Goal: Information Seeking & Learning: Learn about a topic

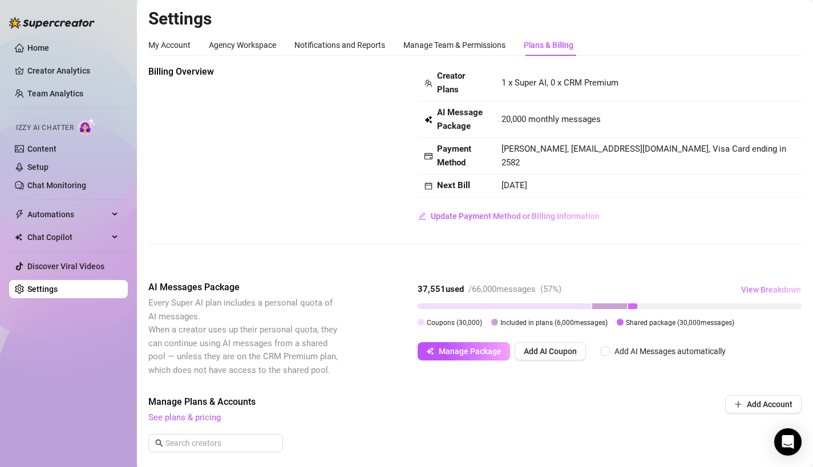
click at [742, 289] on span "View Breakdown" at bounding box center [771, 289] width 60 height 9
click at [502, 270] on div "Billing Overview Creator Plans 1 x Super AI, 0 x CRM Premium AI Message Package…" at bounding box center [474, 440] width 653 height 751
click at [71, 74] on link "Creator Analytics" at bounding box center [72, 71] width 91 height 18
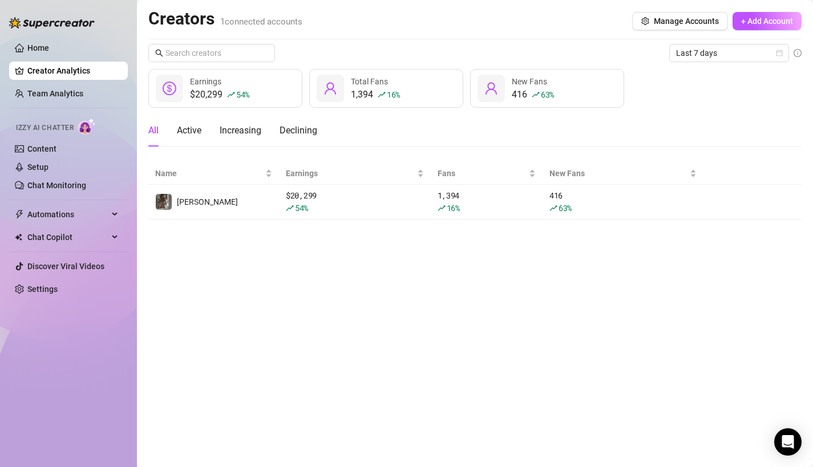
click at [257, 99] on div "$20,299 54 % Earnings" at bounding box center [225, 88] width 154 height 39
click at [715, 54] on span "Last 7 days" at bounding box center [729, 53] width 106 height 17
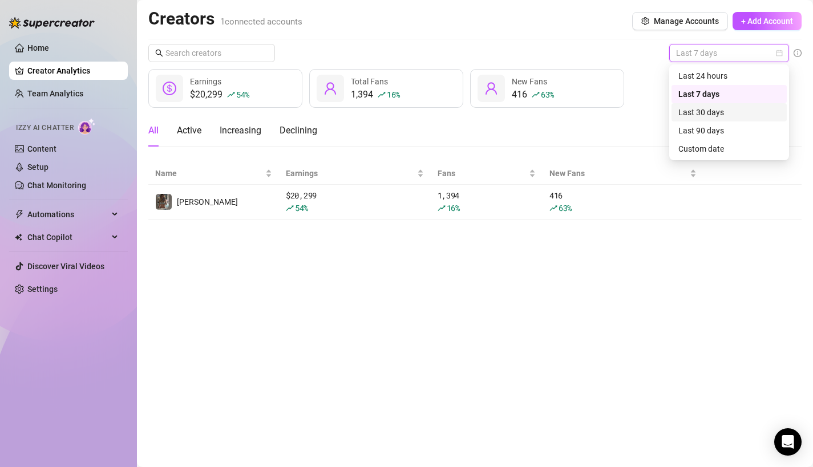
click at [692, 108] on div "Last 30 days" at bounding box center [729, 112] width 102 height 13
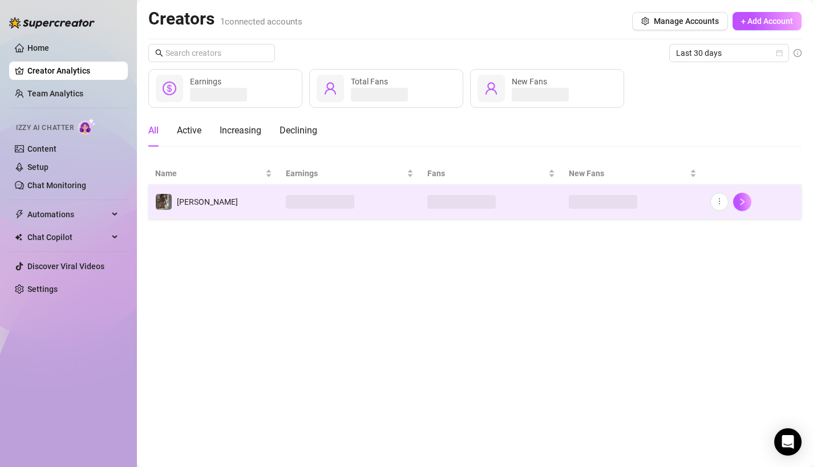
click at [333, 199] on span at bounding box center [320, 202] width 68 height 14
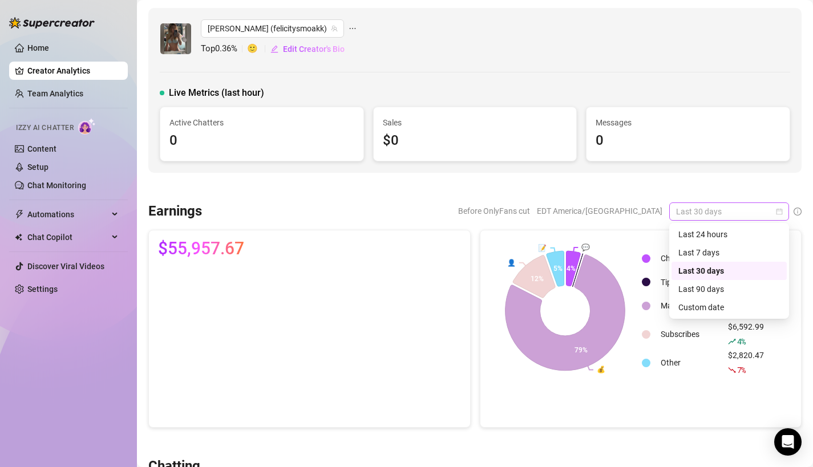
click at [685, 214] on span "Last 30 days" at bounding box center [729, 211] width 106 height 17
click at [704, 254] on div "Last 7 days" at bounding box center [729, 252] width 102 height 13
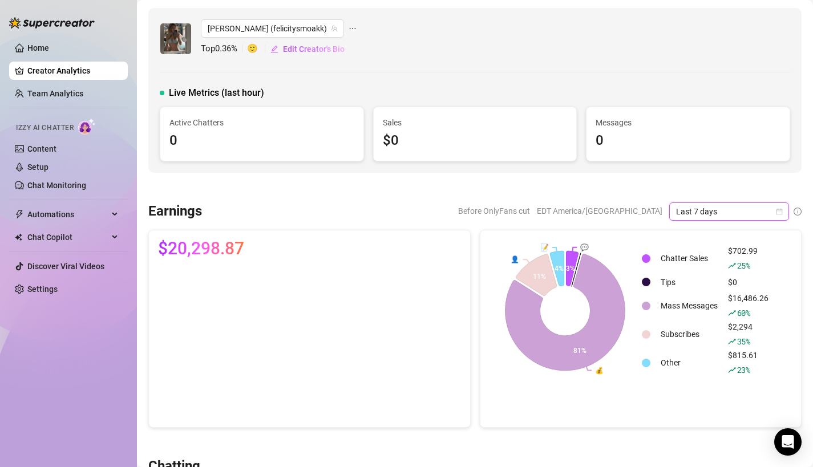
click at [717, 216] on span "Last 7 days" at bounding box center [729, 211] width 106 height 17
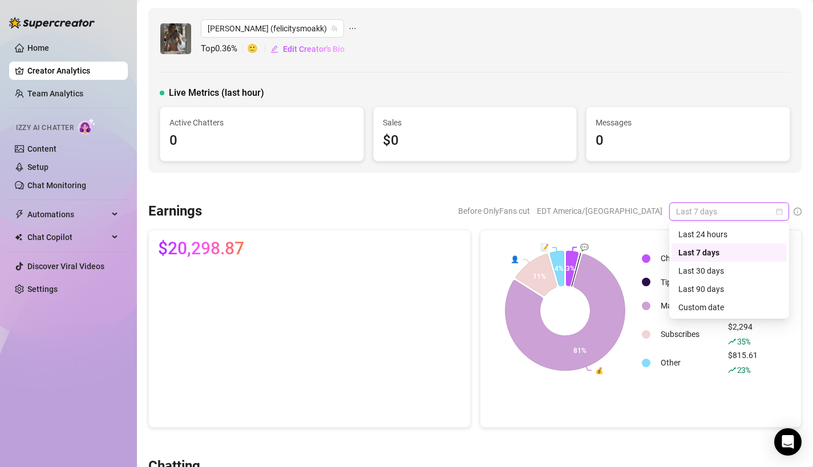
click at [623, 238] on div "💬 💰 👤 📝 3% 81% 11% 4% Chatter Sales $702.99 25 % Tips $0 Mass Messages $16,486.…" at bounding box center [640, 311] width 321 height 161
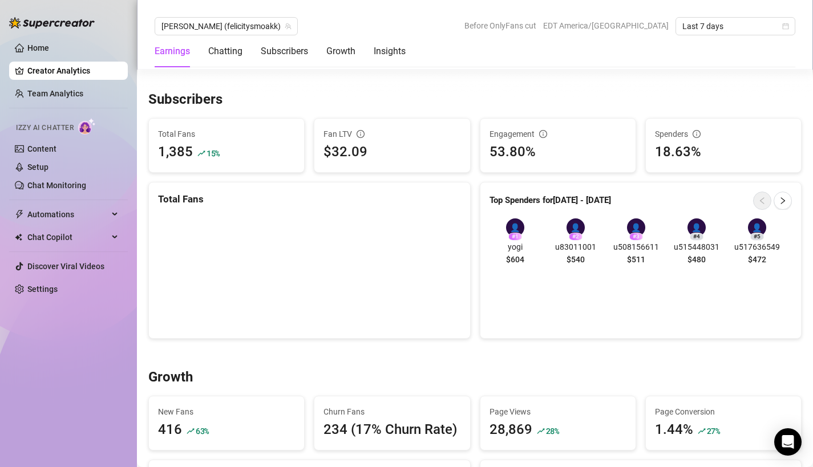
scroll to position [675, 0]
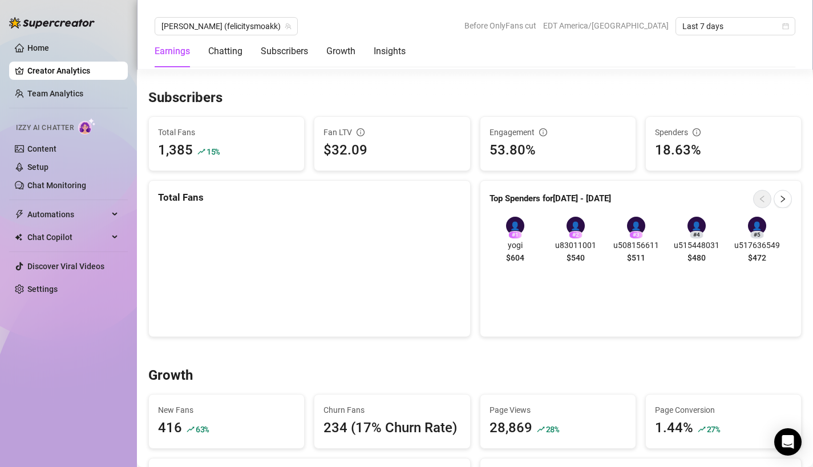
click at [360, 135] on icon "info-circle" at bounding box center [361, 132] width 8 height 8
click at [542, 129] on icon "info-circle" at bounding box center [543, 132] width 8 height 8
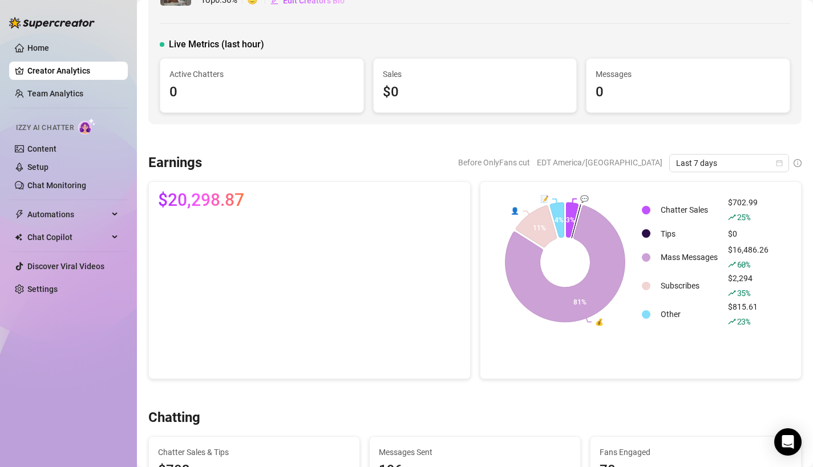
scroll to position [0, 0]
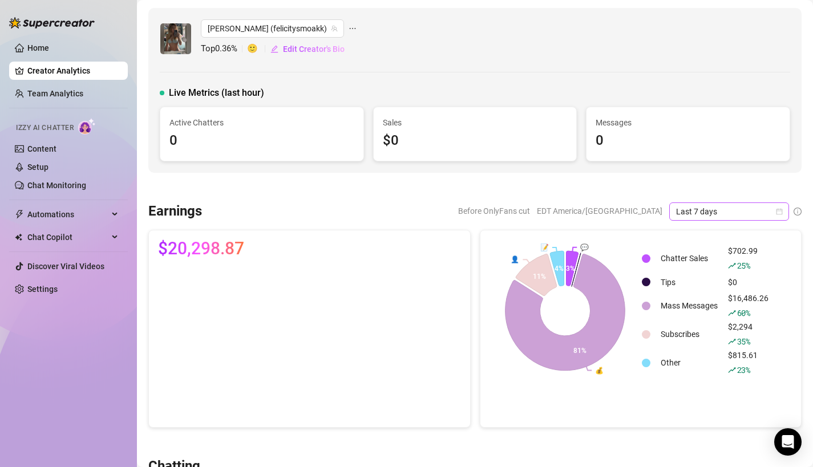
click at [691, 213] on span "Last 7 days" at bounding box center [729, 211] width 106 height 17
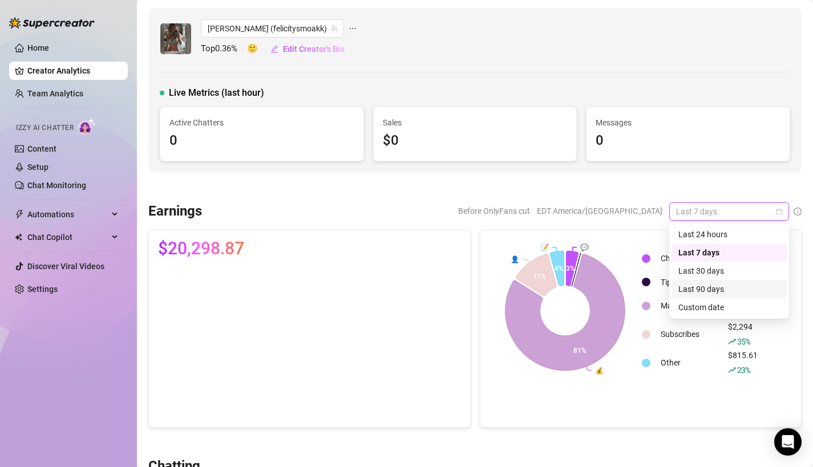
click at [699, 293] on div "Last 90 days" at bounding box center [729, 289] width 102 height 13
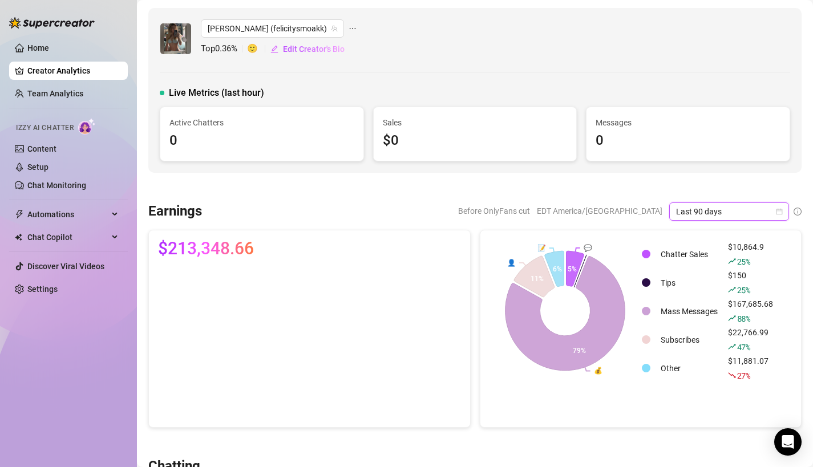
click at [717, 210] on span "Last 90 days" at bounding box center [729, 211] width 106 height 17
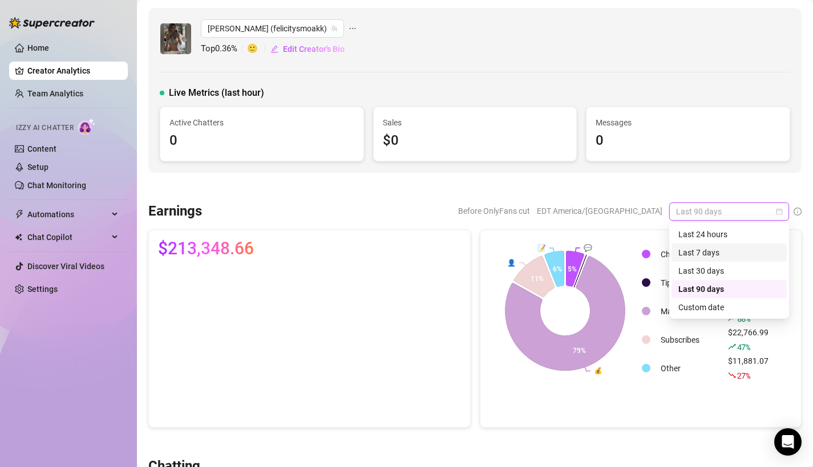
click at [709, 251] on div "Last 7 days" at bounding box center [729, 252] width 102 height 13
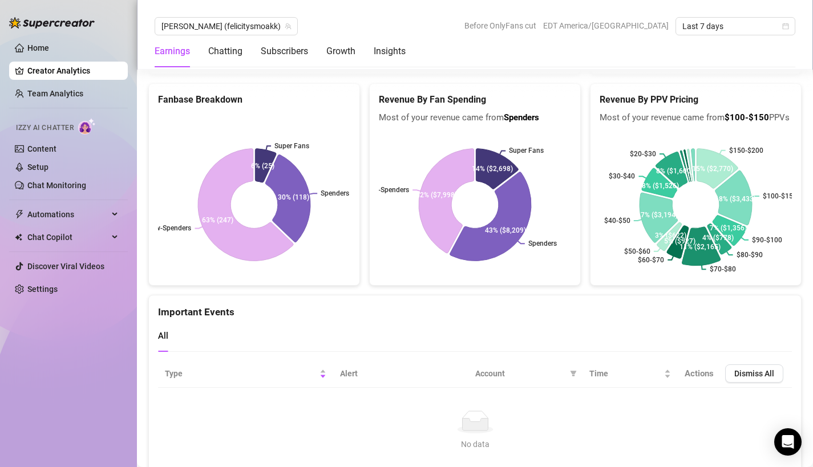
scroll to position [2287, 0]
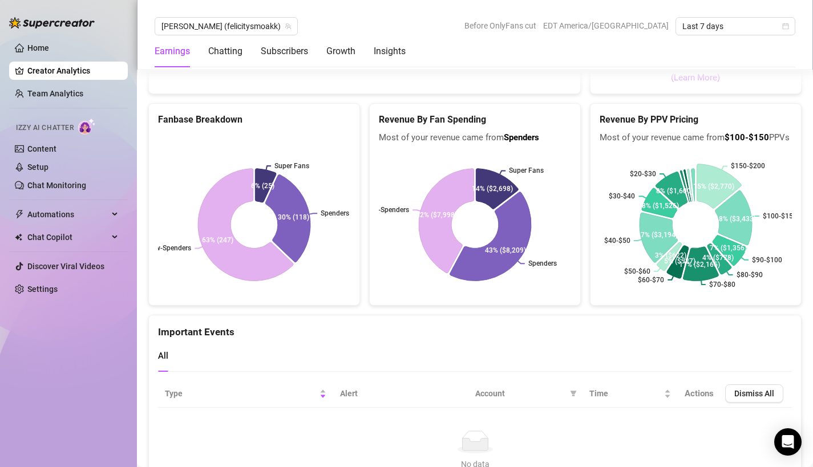
click at [732, 185] on icon at bounding box center [719, 186] width 45 height 45
click at [729, 207] on icon at bounding box center [737, 217] width 42 height 59
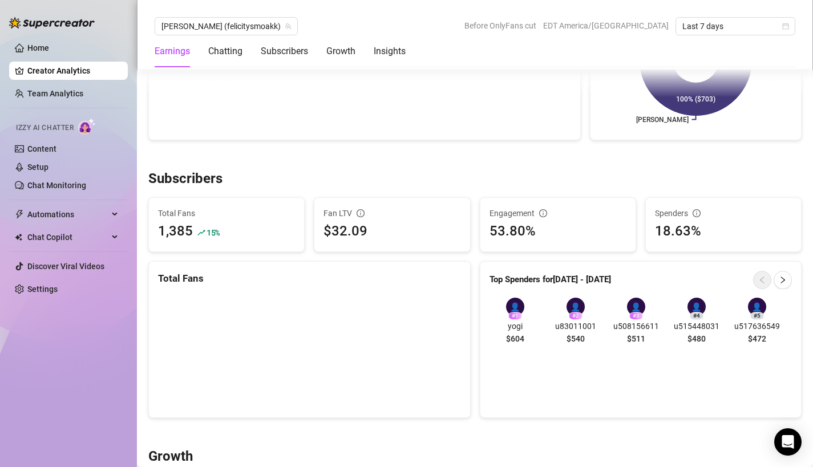
scroll to position [597, 0]
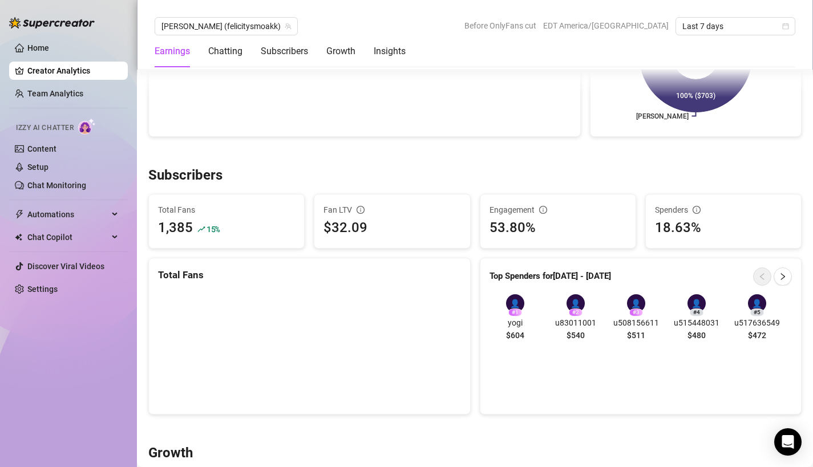
click at [510, 325] on span "yogi" at bounding box center [515, 323] width 51 height 13
